Goal: Task Accomplishment & Management: Manage account settings

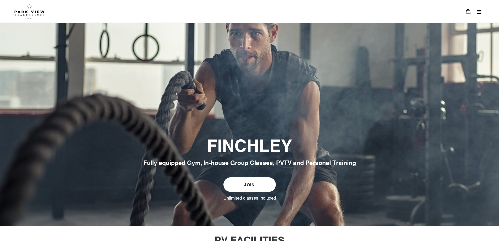
click at [249, 182] on link "JOIN" at bounding box center [249, 184] width 52 height 15
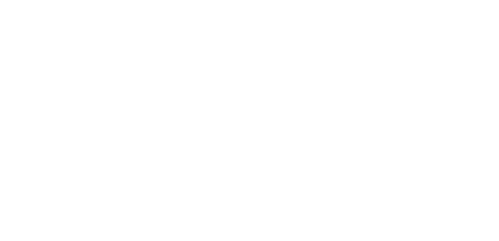
scroll to position [382, 0]
click at [8, 24] on div "Choose your membership below." at bounding box center [249, 101] width 499 height 439
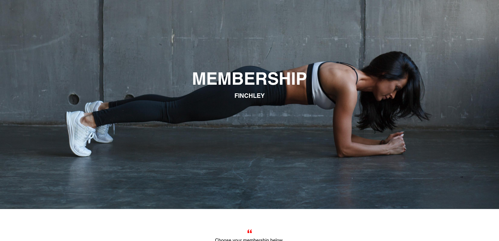
scroll to position [0, 0]
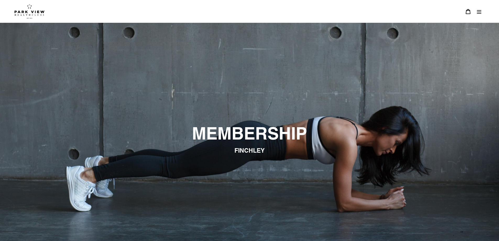
click at [480, 13] on icon "Menu" at bounding box center [478, 11] width 5 height 5
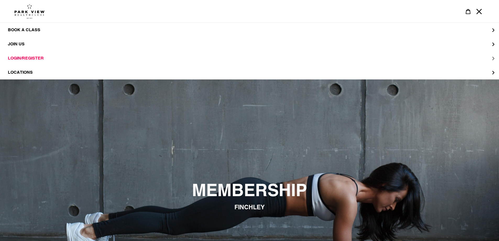
click at [36, 56] on span "LOGIN/REGISTER" at bounding box center [26, 58] width 36 height 5
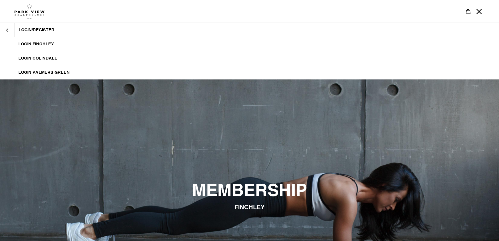
click at [38, 45] on span "LOGIN FINCHLEY" at bounding box center [36, 43] width 36 height 5
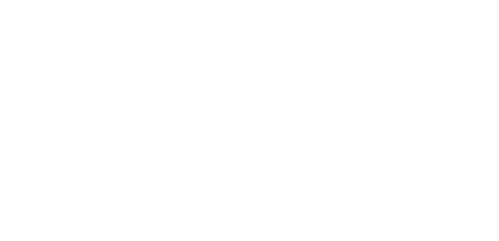
scroll to position [419, 0]
